Goal: Transaction & Acquisition: Book appointment/travel/reservation

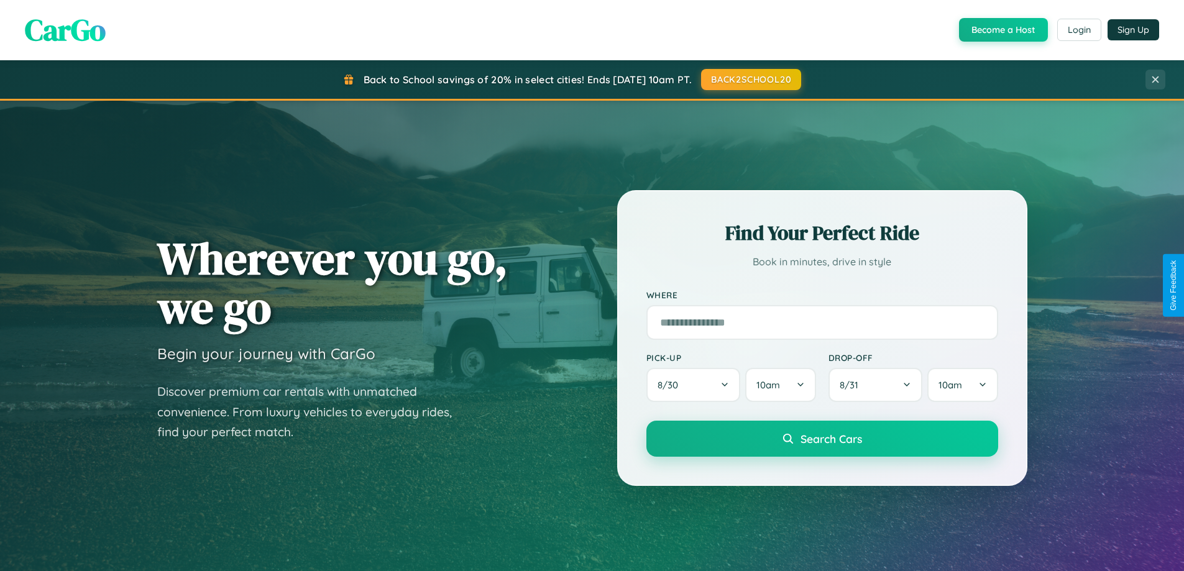
scroll to position [536, 0]
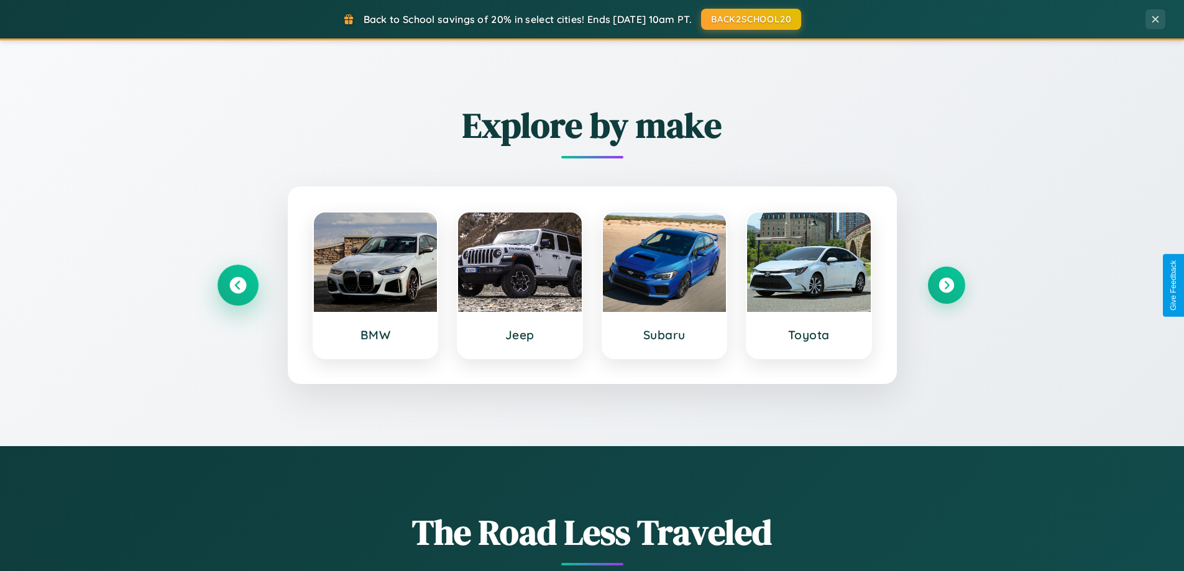
click at [237, 285] on icon at bounding box center [237, 285] width 17 height 17
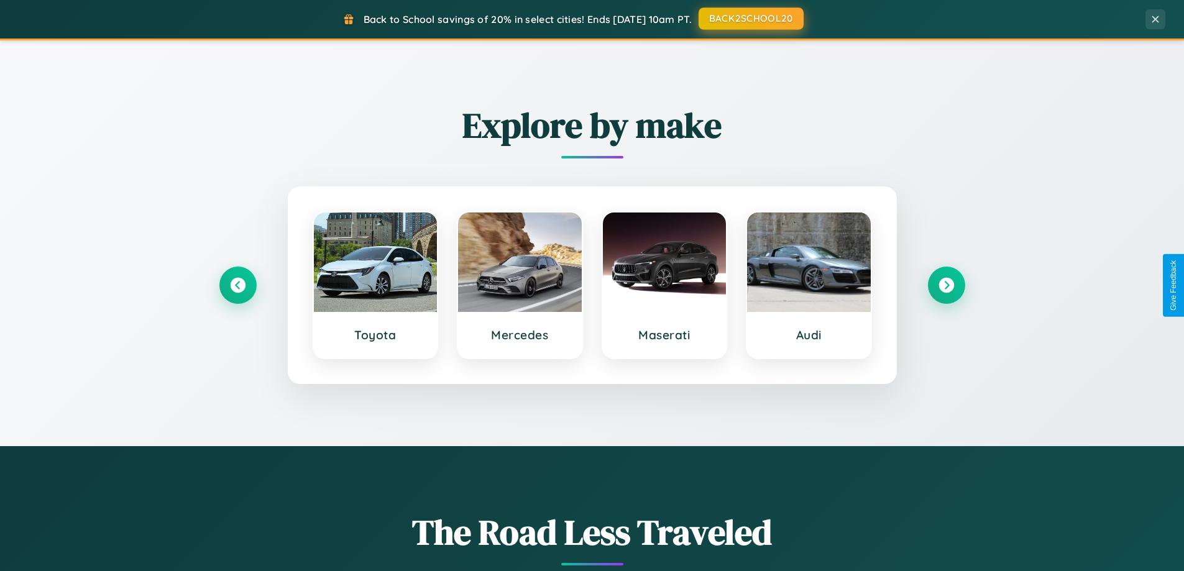
click at [750, 19] on button "BACK2SCHOOL20" at bounding box center [750, 18] width 105 height 22
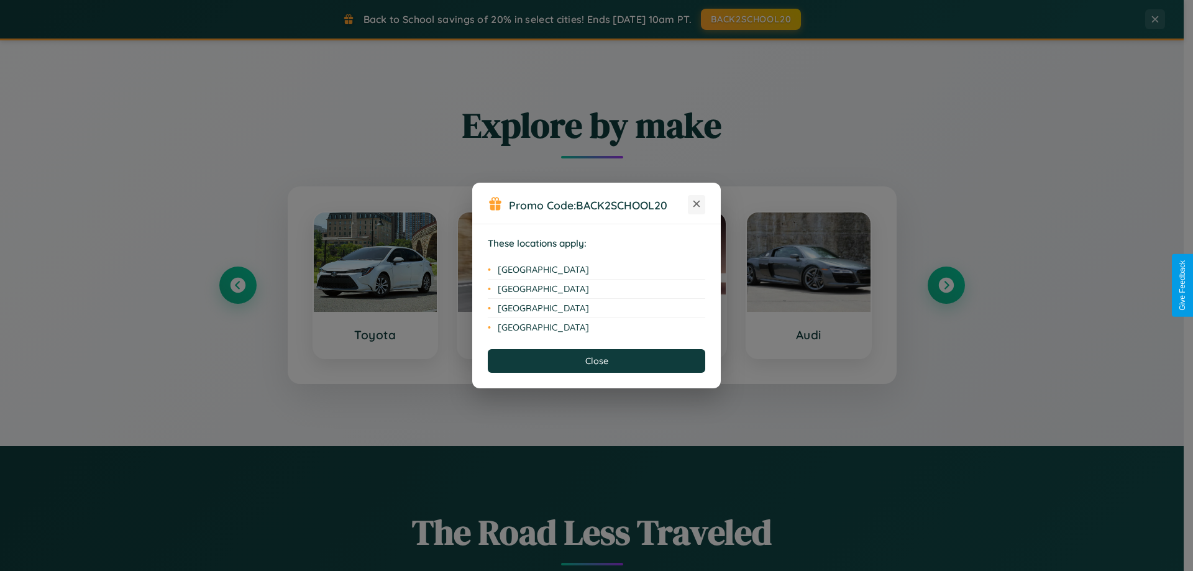
click at [697, 204] on icon at bounding box center [697, 204] width 7 height 7
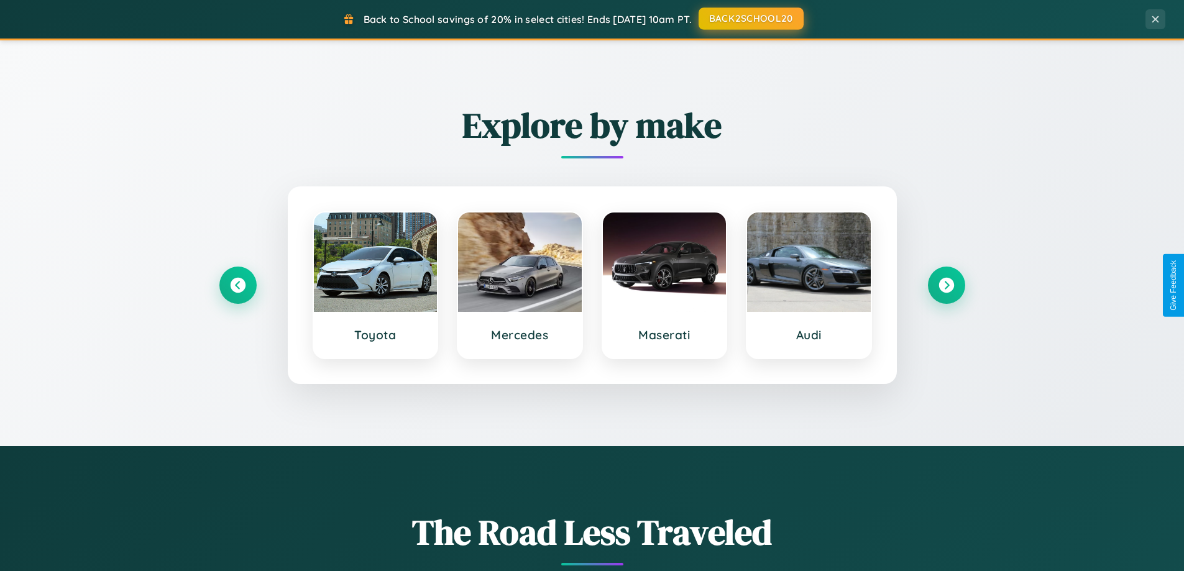
click at [750, 19] on button "BACK2SCHOOL20" at bounding box center [750, 18] width 105 height 22
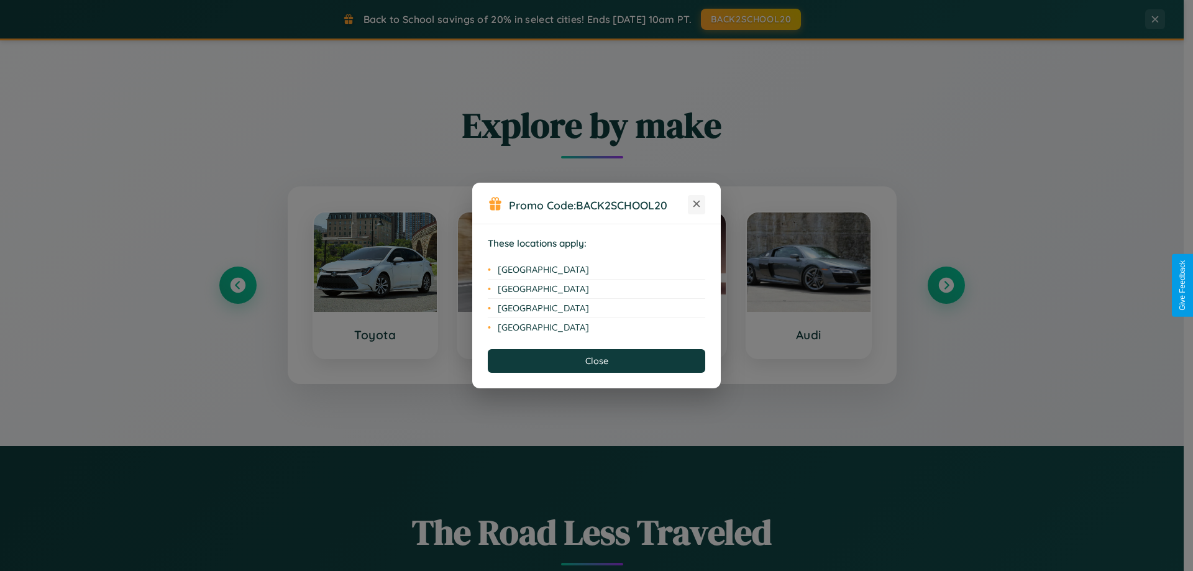
click at [697, 204] on icon at bounding box center [697, 204] width 7 height 7
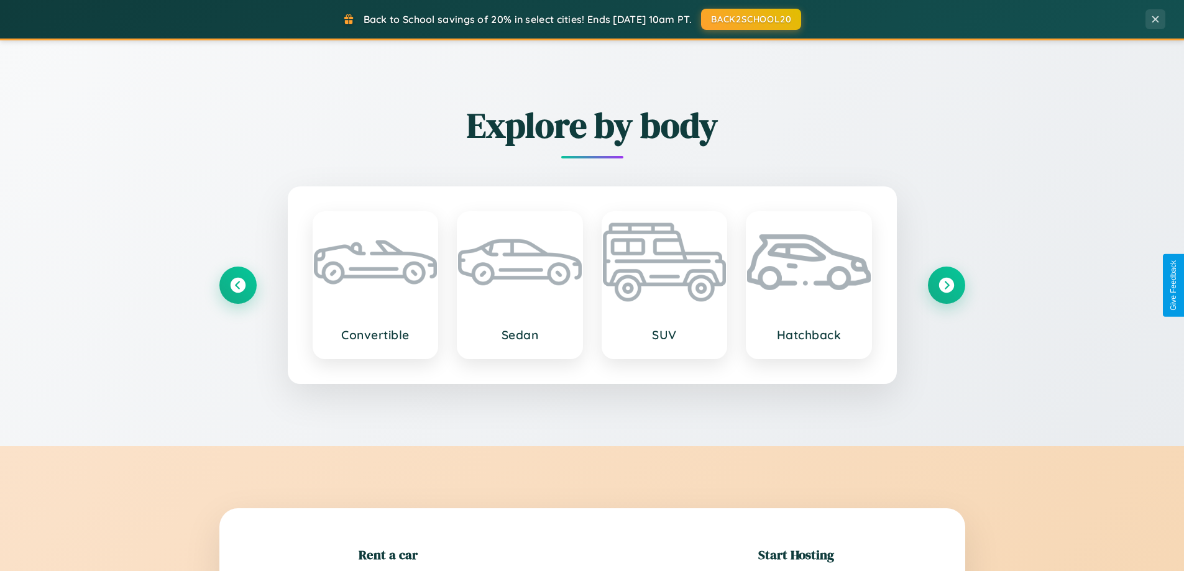
scroll to position [268, 0]
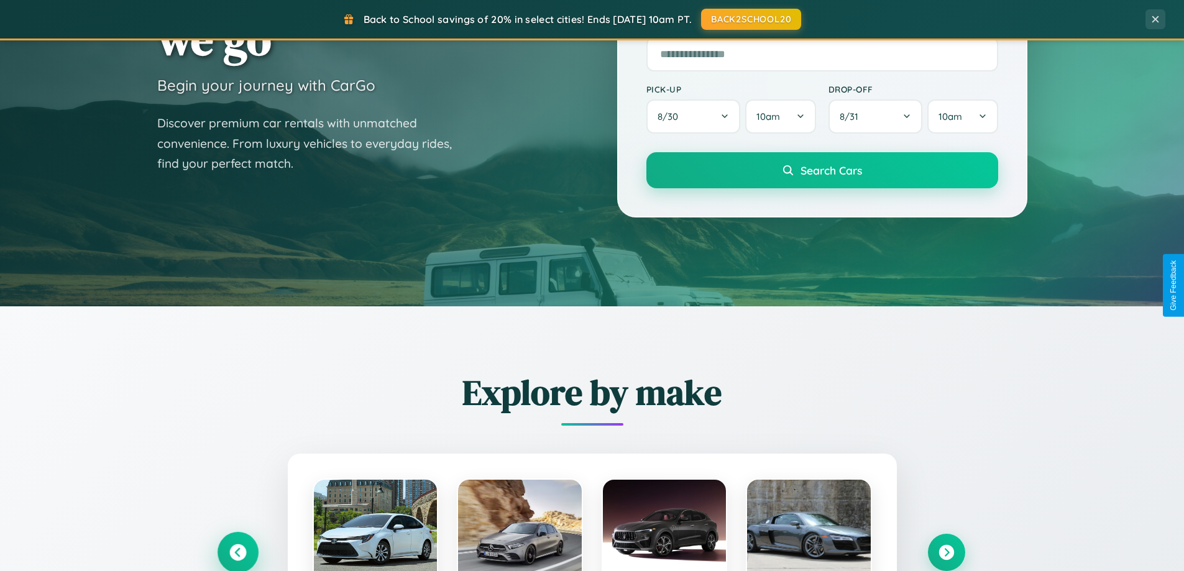
click at [237, 552] on icon at bounding box center [237, 552] width 17 height 17
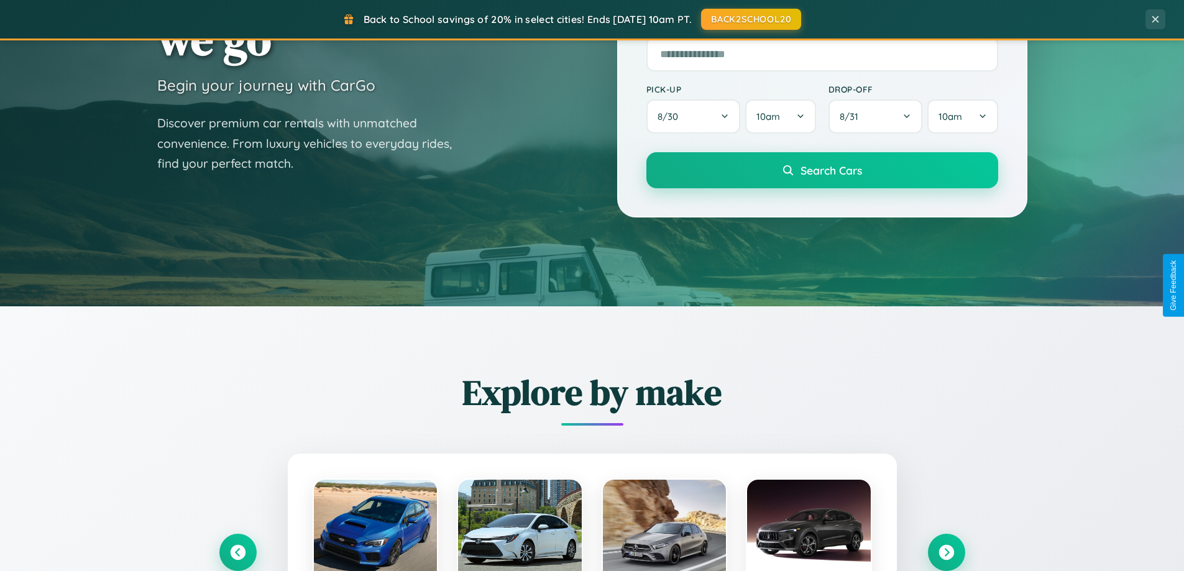
scroll to position [1244, 0]
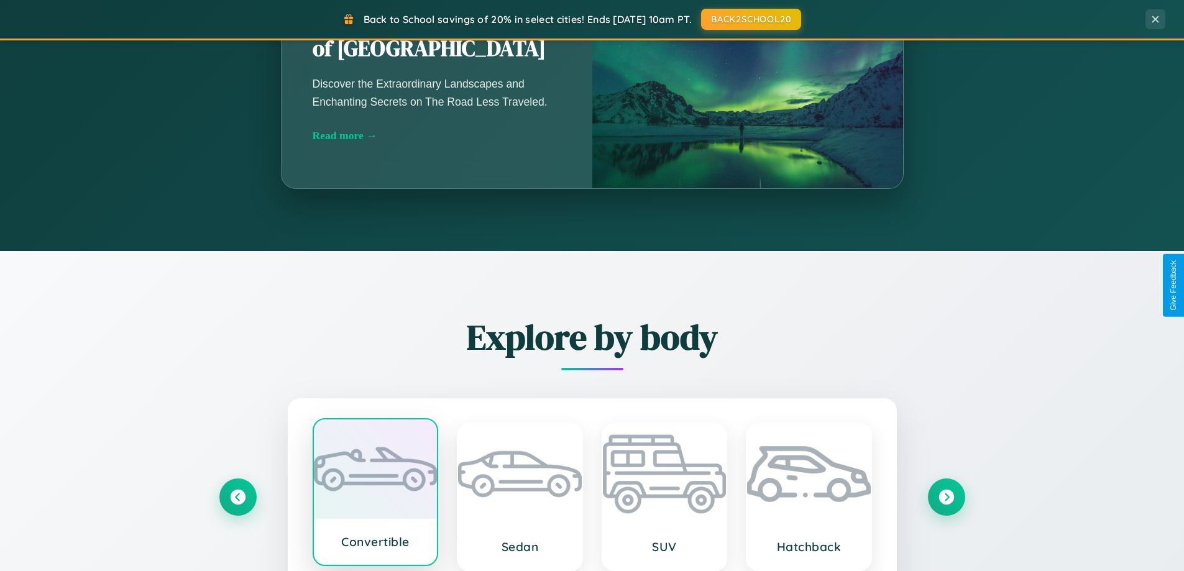
click at [375, 497] on div at bounding box center [376, 468] width 124 height 99
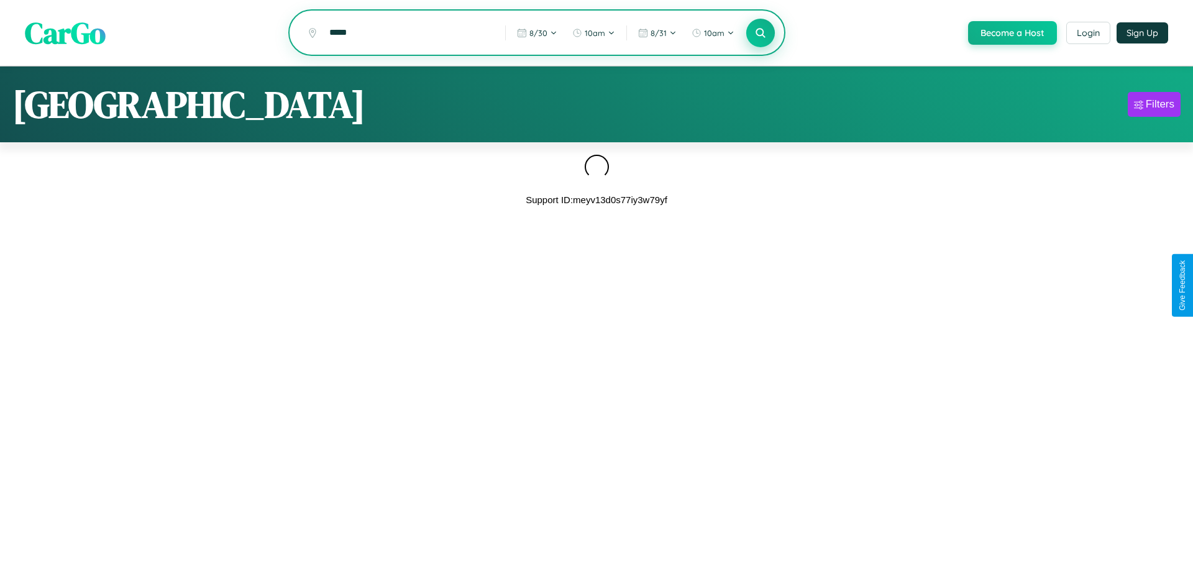
click at [759, 34] on icon at bounding box center [760, 33] width 12 height 12
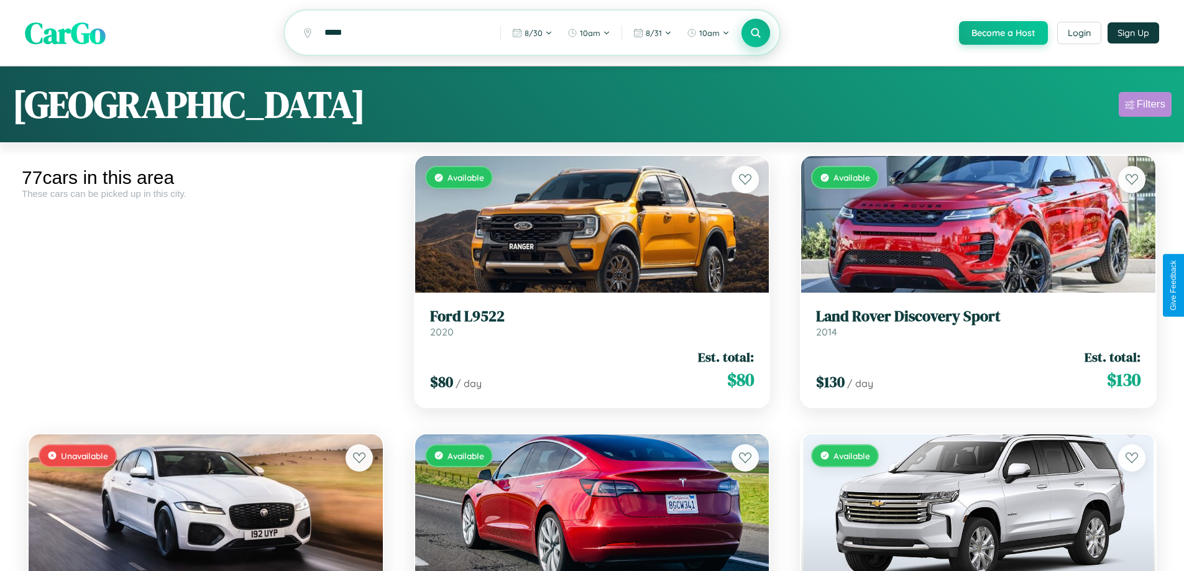
click at [1145, 106] on div "Filters" at bounding box center [1151, 104] width 29 height 12
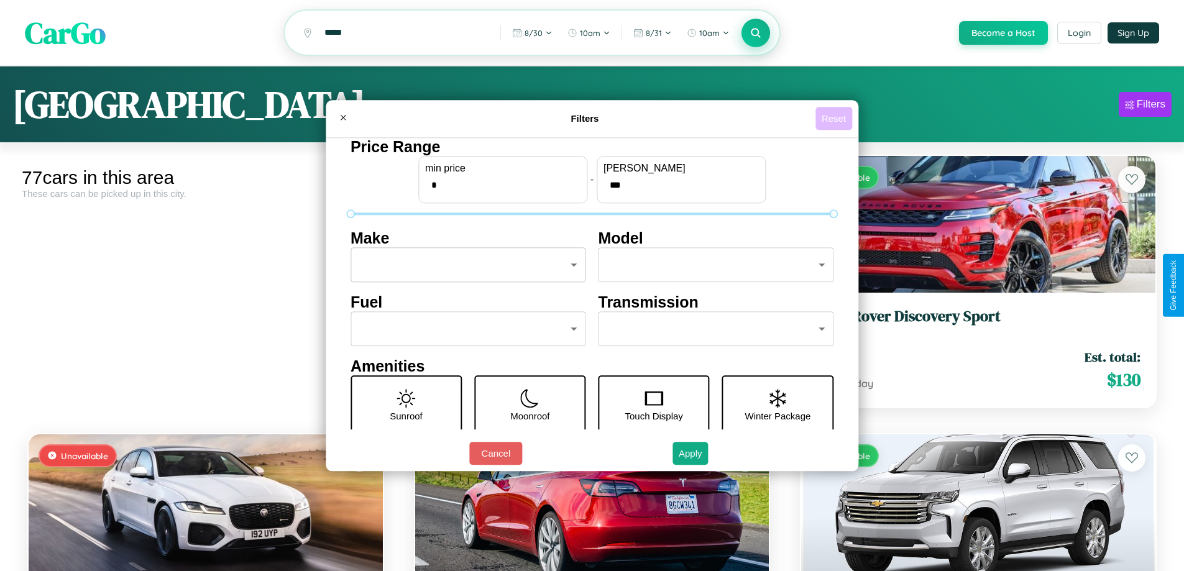
click at [835, 118] on button "Reset" at bounding box center [833, 118] width 37 height 23
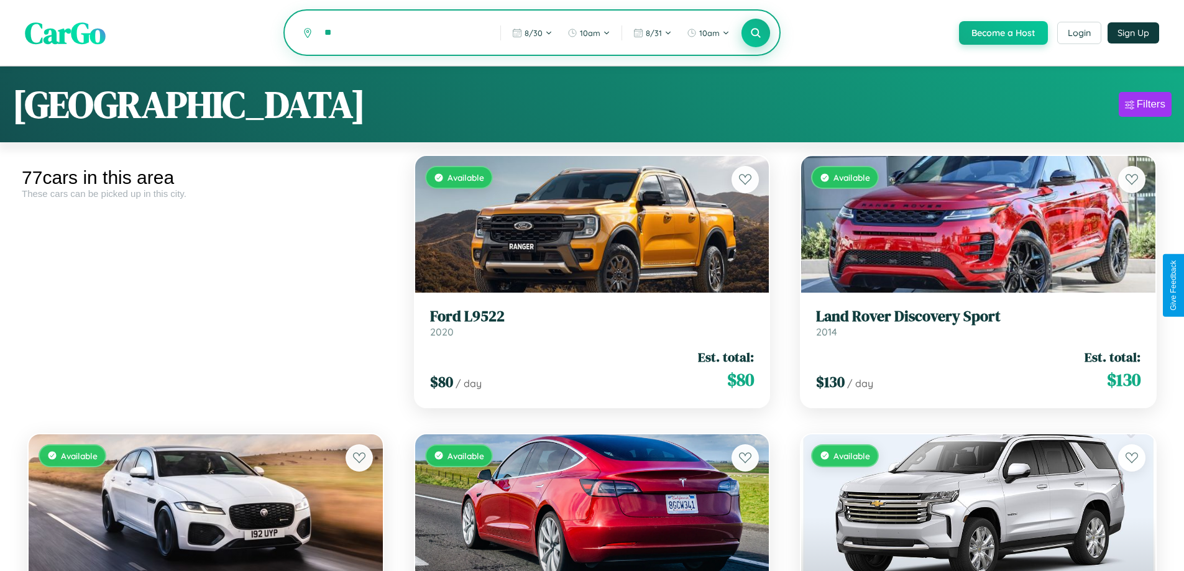
type input "*"
type input "*****"
click at [755, 33] on icon at bounding box center [756, 33] width 12 height 12
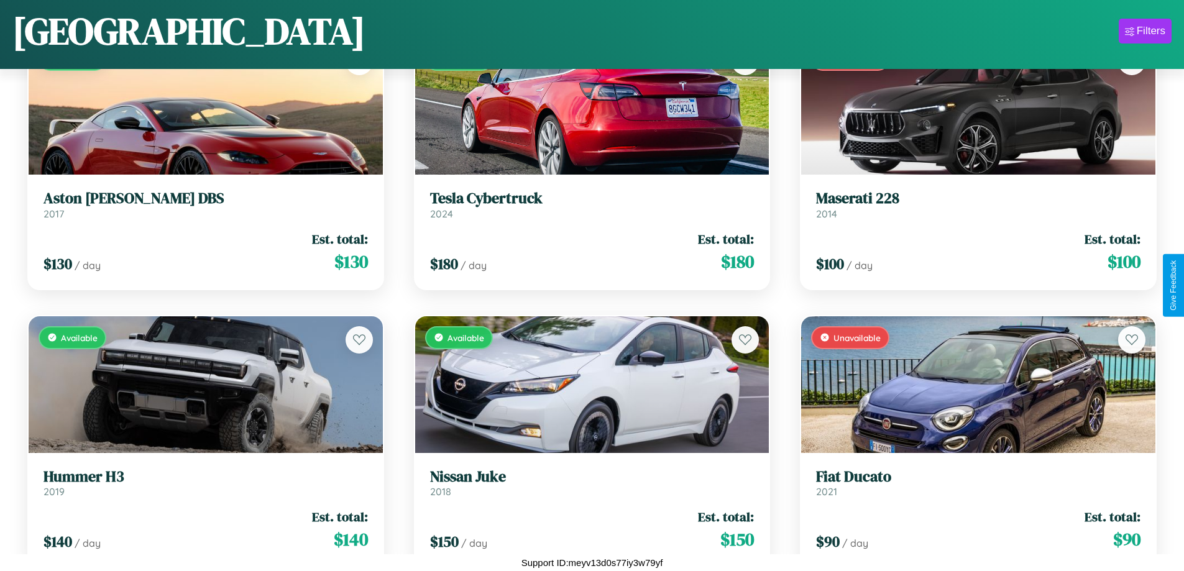
scroll to position [731, 0]
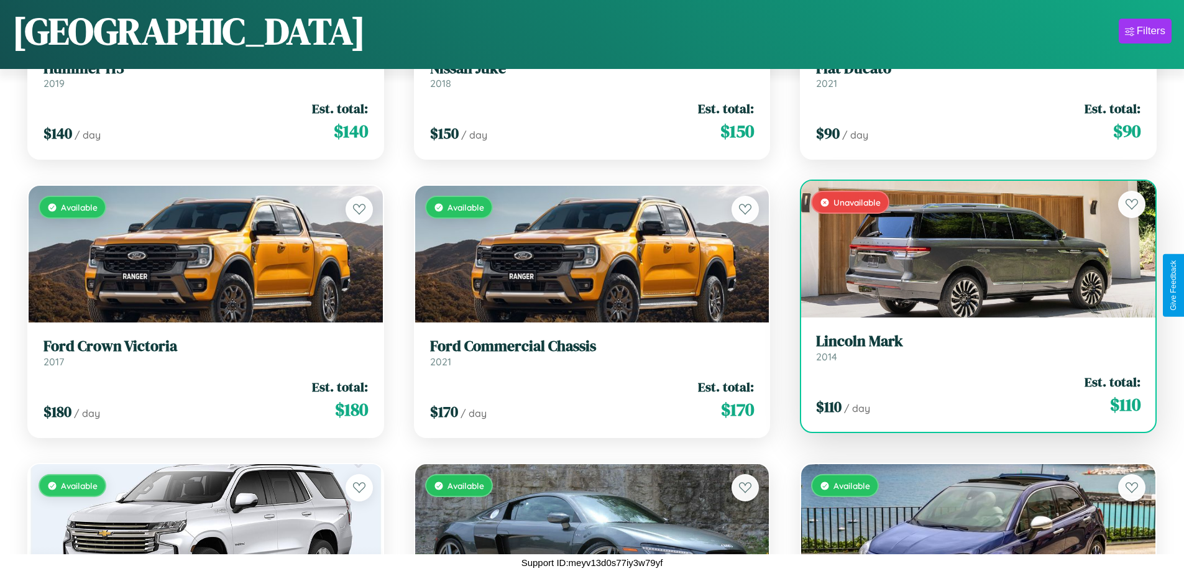
click at [970, 348] on h3 "Lincoln Mark" at bounding box center [978, 341] width 324 height 18
